Goal: Task Accomplishment & Management: Complete application form

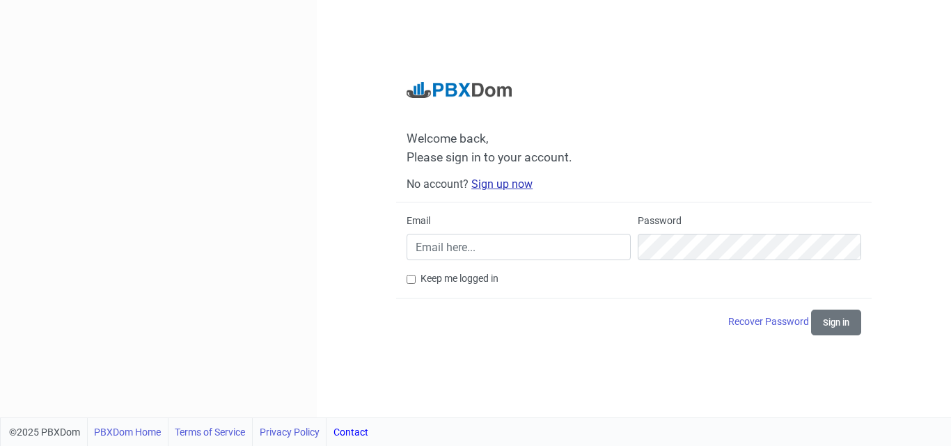
click at [485, 184] on link "Sign up now" at bounding box center [501, 184] width 61 height 13
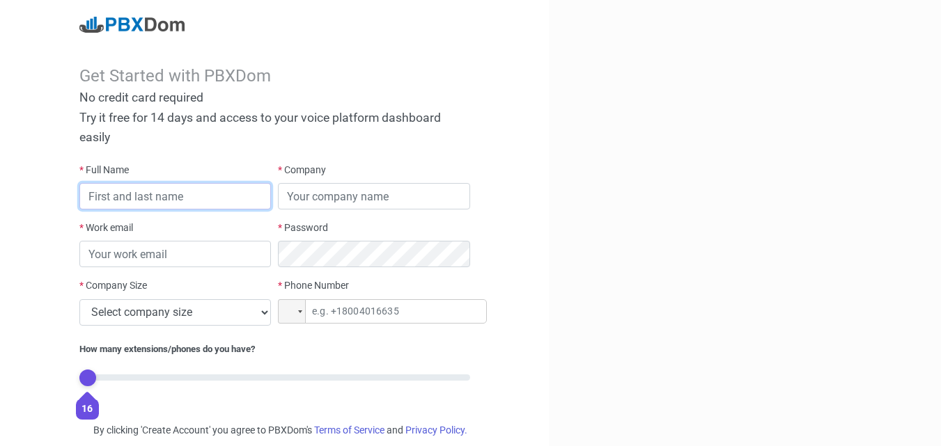
click at [151, 190] on input "text" at bounding box center [175, 196] width 192 height 26
type input "[PERSON_NAME]"
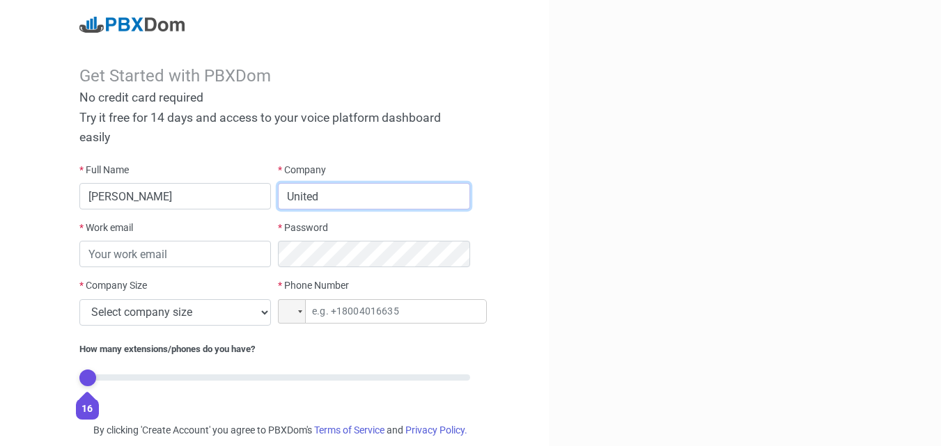
type input "United"
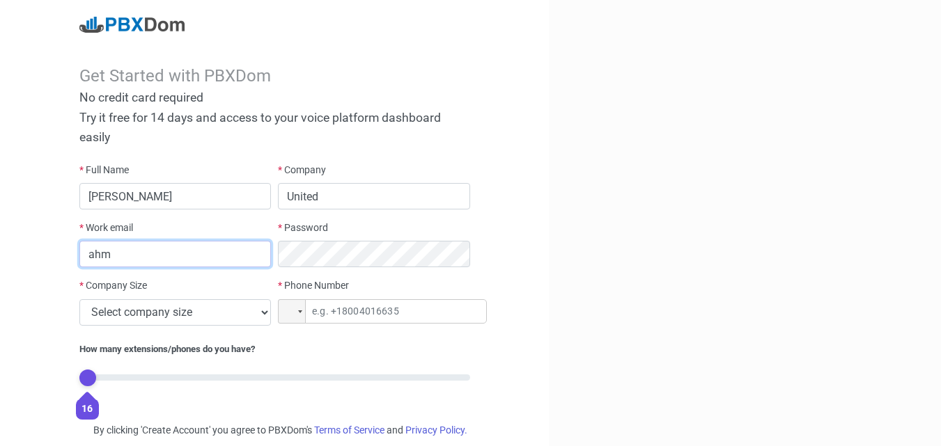
type input "[PERSON_NAME][EMAIL_ADDRESS][PERSON_NAME][DOMAIN_NAME]"
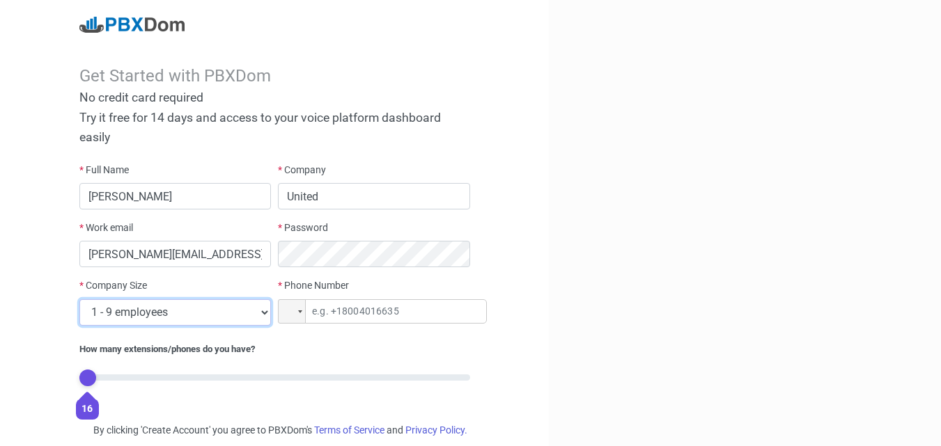
select select "2"
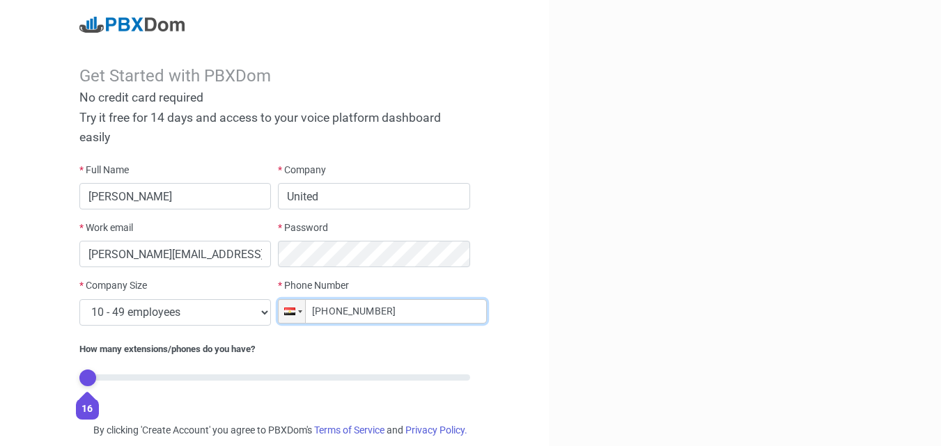
type input "[PHONE_NUMBER]"
click at [90, 376] on input "range" at bounding box center [274, 378] width 391 height 6
click at [52, 361] on div "Get Started with PBXDom No credit card required Try it free for 14 days and acc…" at bounding box center [274, 251] width 549 height 503
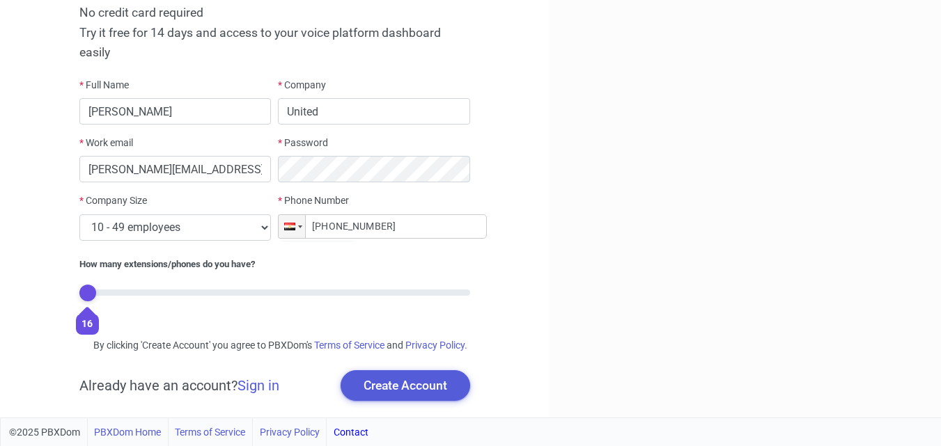
scroll to position [100, 0]
click at [404, 386] on button "Create Account" at bounding box center [406, 385] width 130 height 31
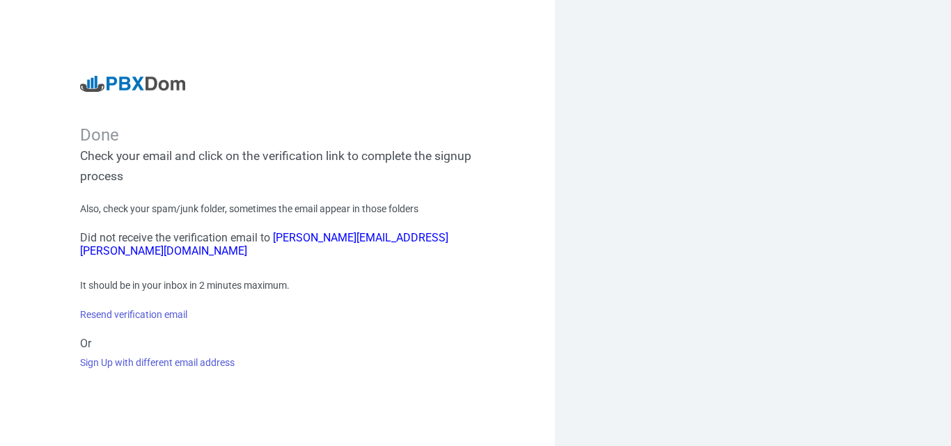
click at [477, 270] on div "Done Check your email and click on the verification link to complete the signup…" at bounding box center [278, 223] width 416 height 295
